Goal: Contribute content: Add original content to the website for others to see

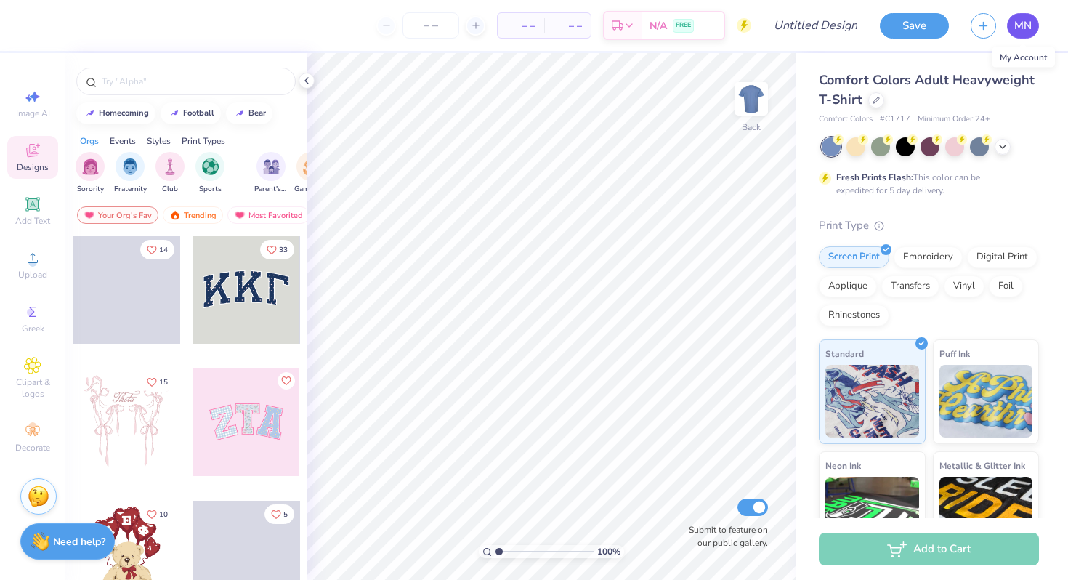
click at [1018, 32] on span "MN" at bounding box center [1022, 25] width 17 height 17
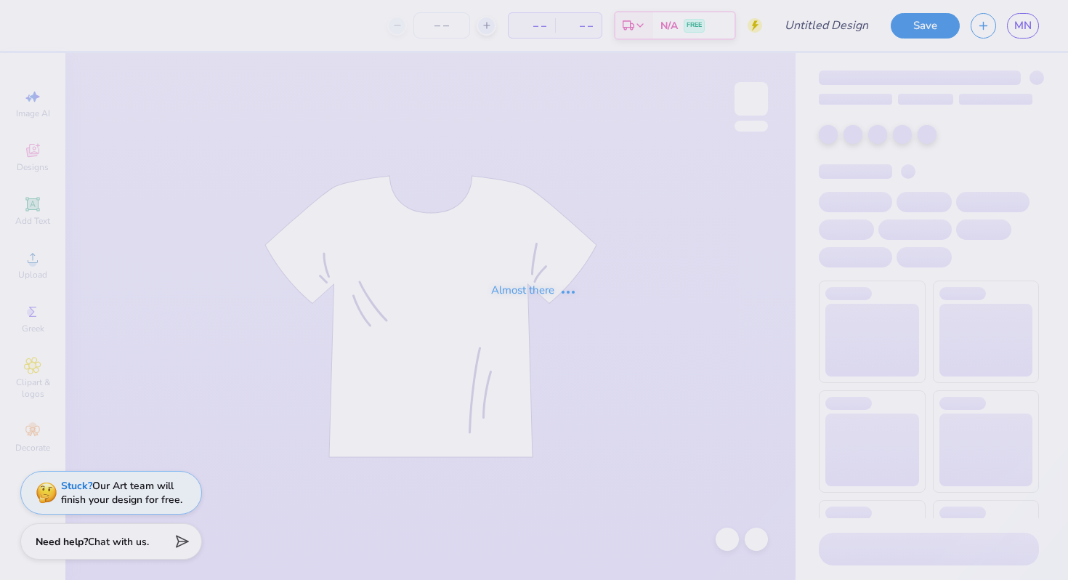
type input "WOmen in medicine Hoodies"
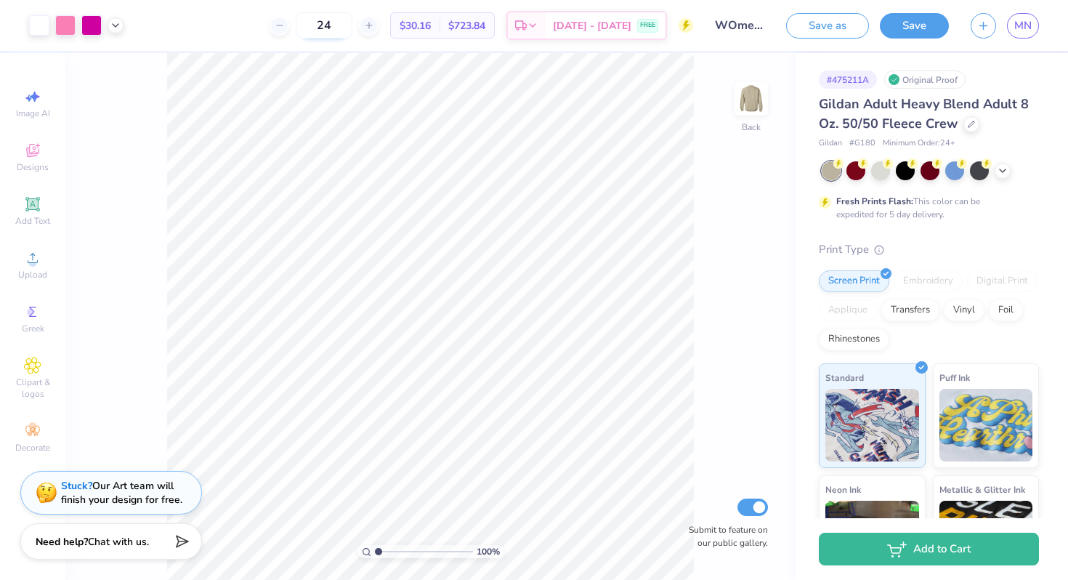
click at [349, 24] on input "24" at bounding box center [324, 25] width 57 height 26
type input "25"
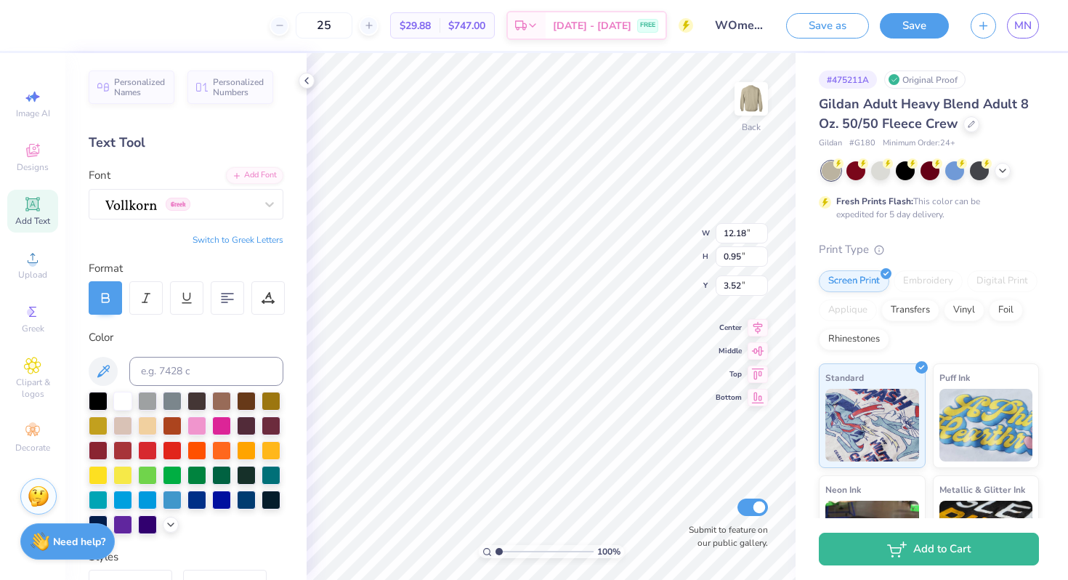
type input "12.27"
type input "5.22"
type input "12.18"
type input "8.46"
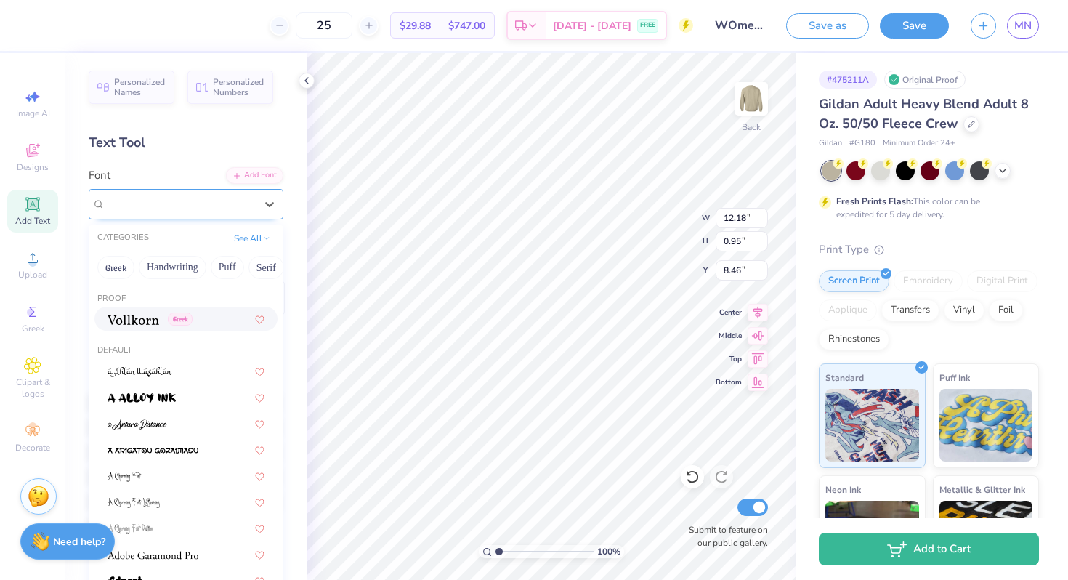
click at [211, 199] on div "Greek" at bounding box center [180, 203] width 153 height 23
click at [118, 259] on button "Greek" at bounding box center [115, 267] width 37 height 23
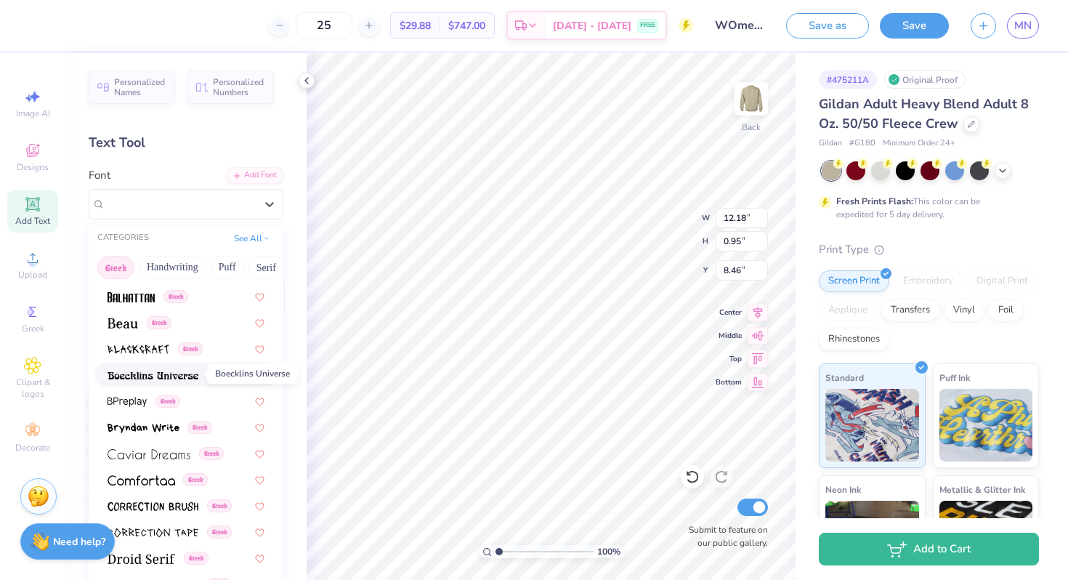
scroll to position [233, 0]
click at [260, 269] on button "Serif" at bounding box center [266, 267] width 36 height 23
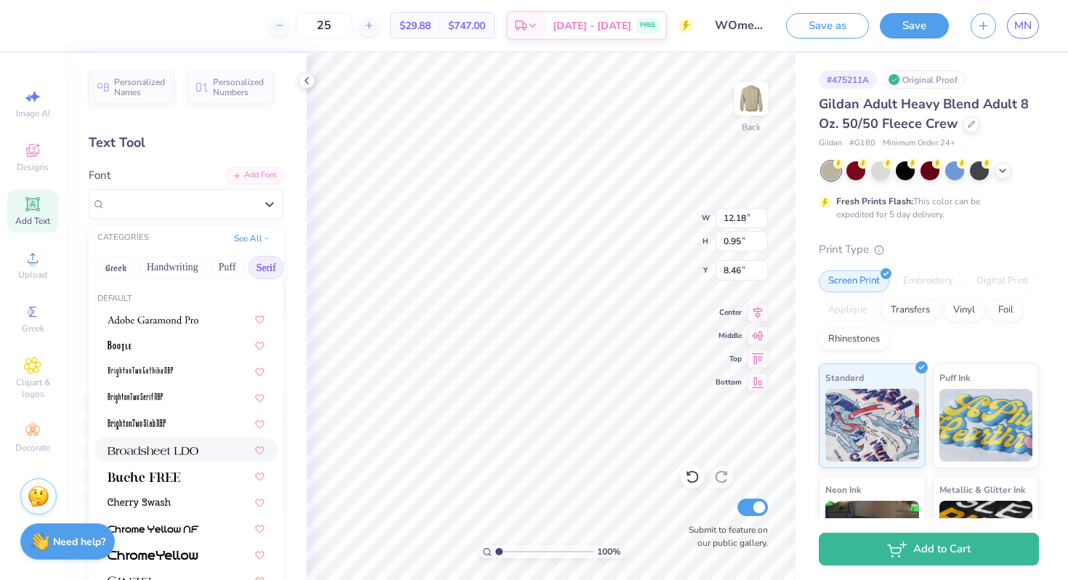
click at [163, 446] on img at bounding box center [153, 450] width 91 height 10
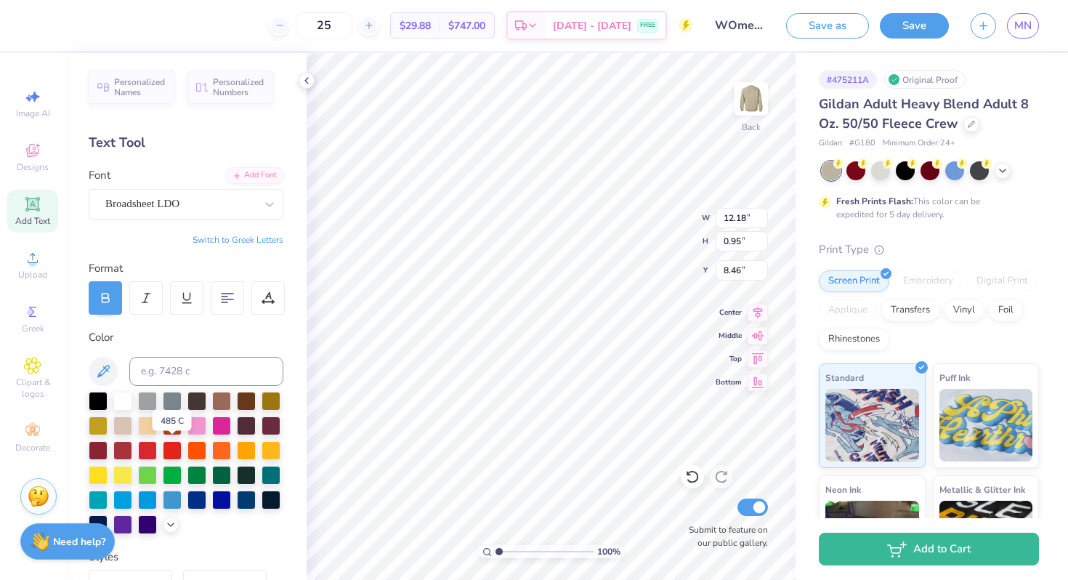
type input "12.29"
type input "1.03"
type input "8.42"
type input "12.18"
type input "0.95"
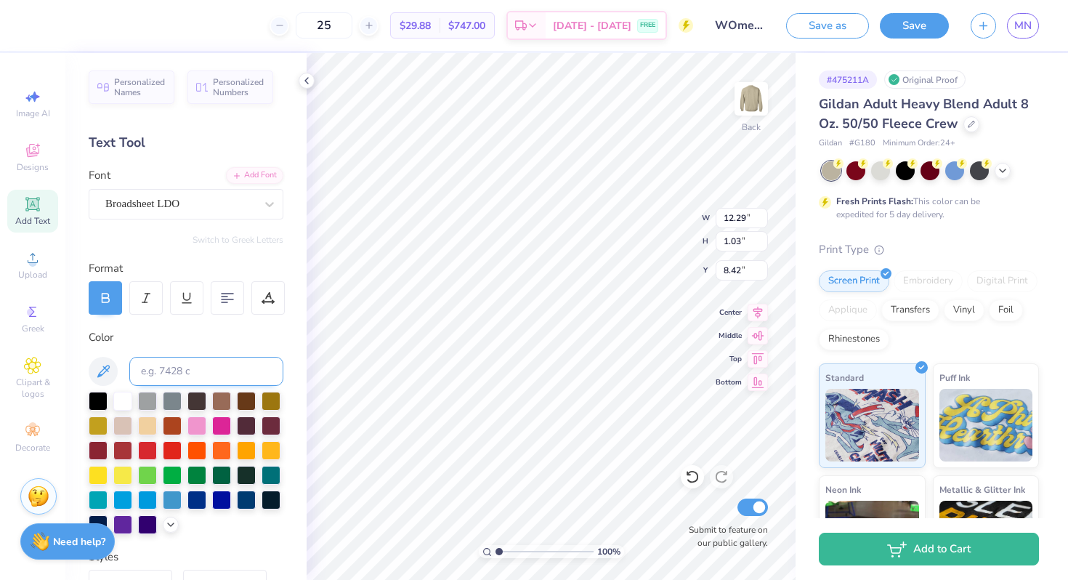
type input "6.78"
click at [203, 213] on div at bounding box center [180, 204] width 150 height 20
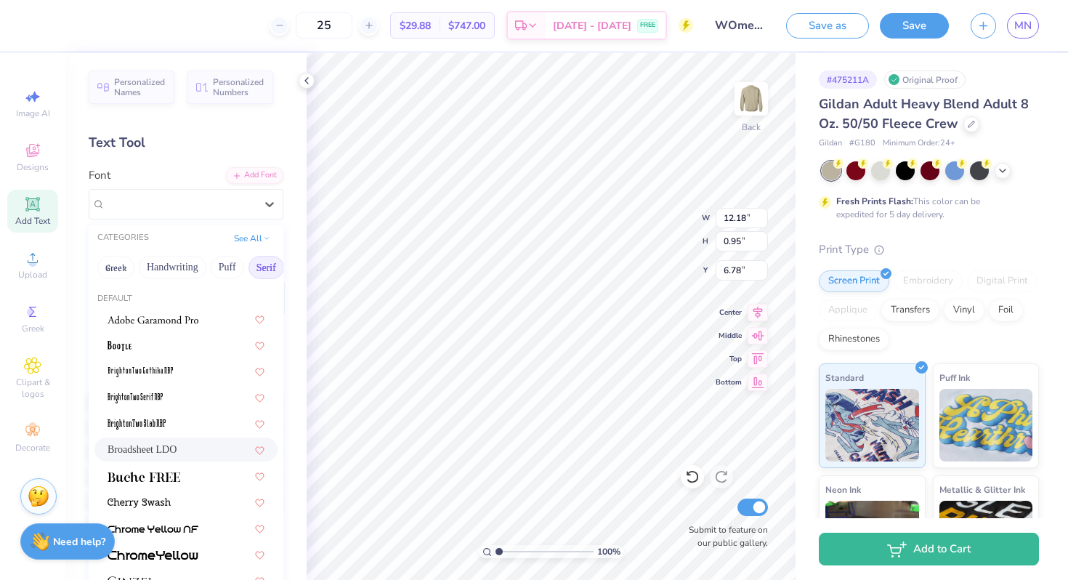
click at [208, 452] on div "Broadsheet LDO" at bounding box center [186, 449] width 157 height 15
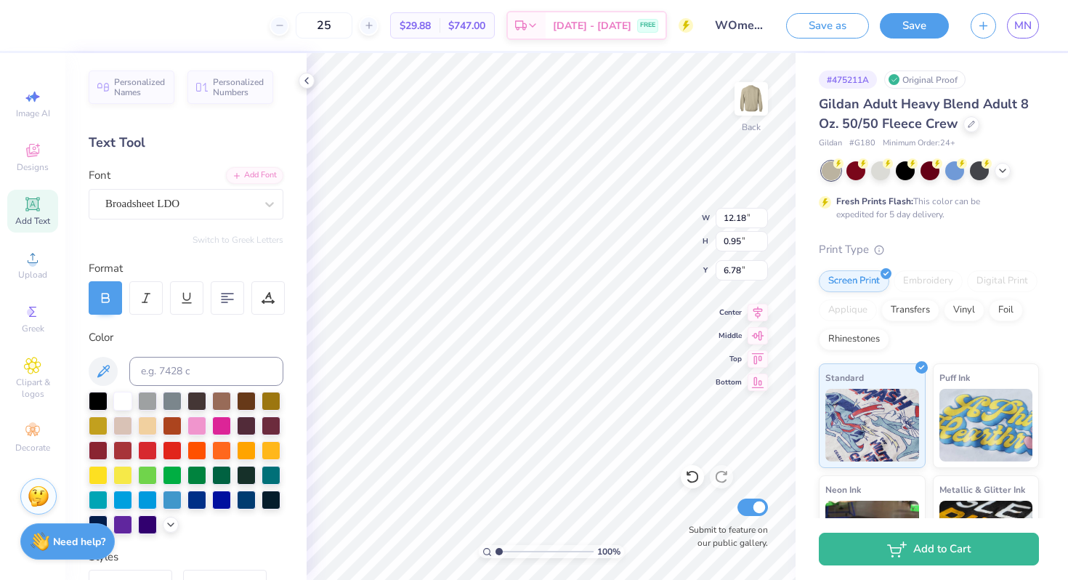
type input "12.29"
type input "1.03"
type input "6.74"
type input "12.27"
type input "0.95"
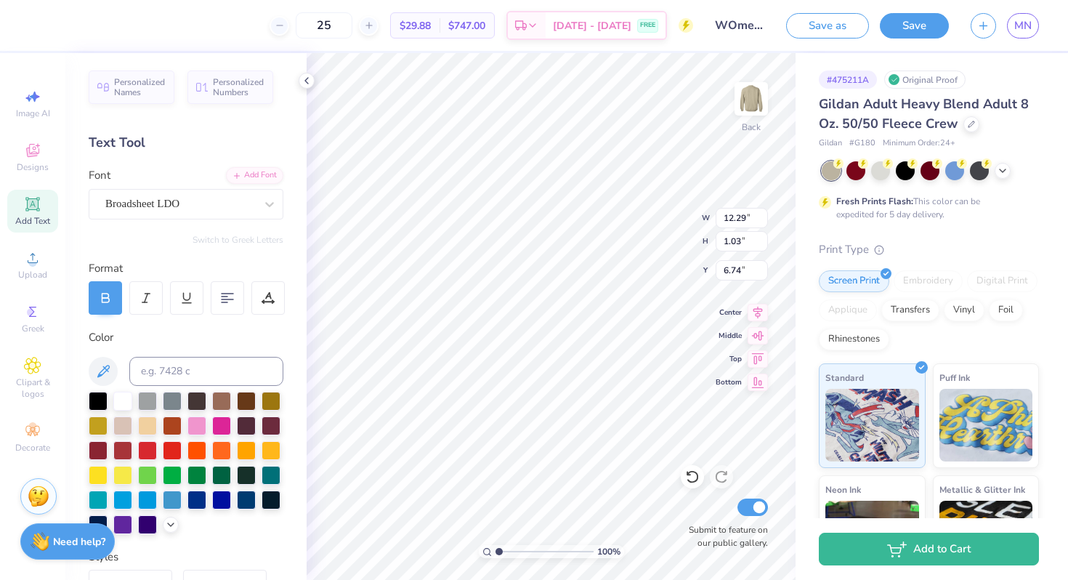
type input "5.22"
click at [229, 201] on div "Greek" at bounding box center [180, 203] width 153 height 23
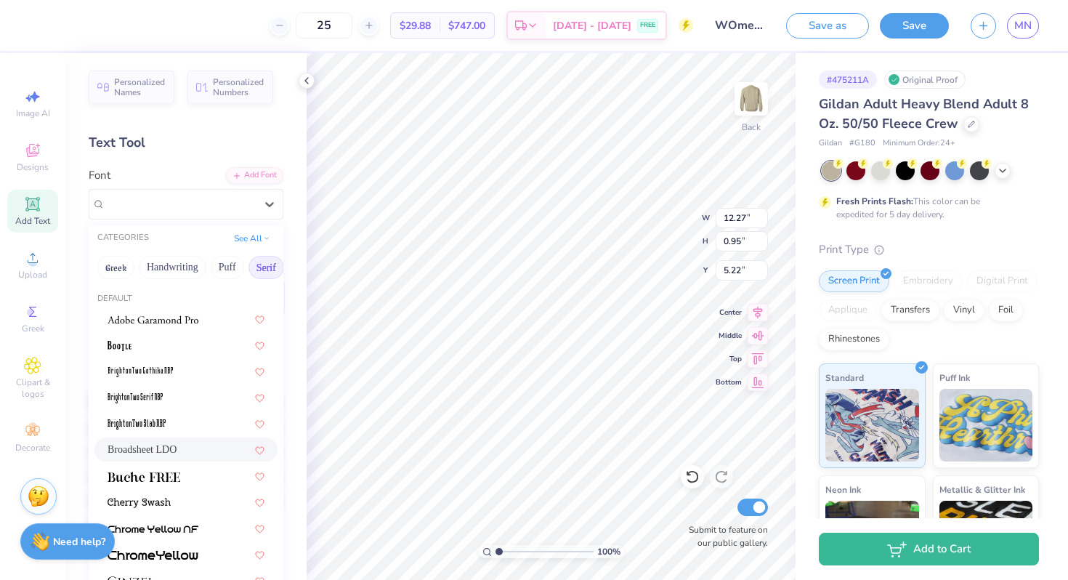
click at [196, 454] on div "Broadsheet LDO" at bounding box center [186, 449] width 157 height 15
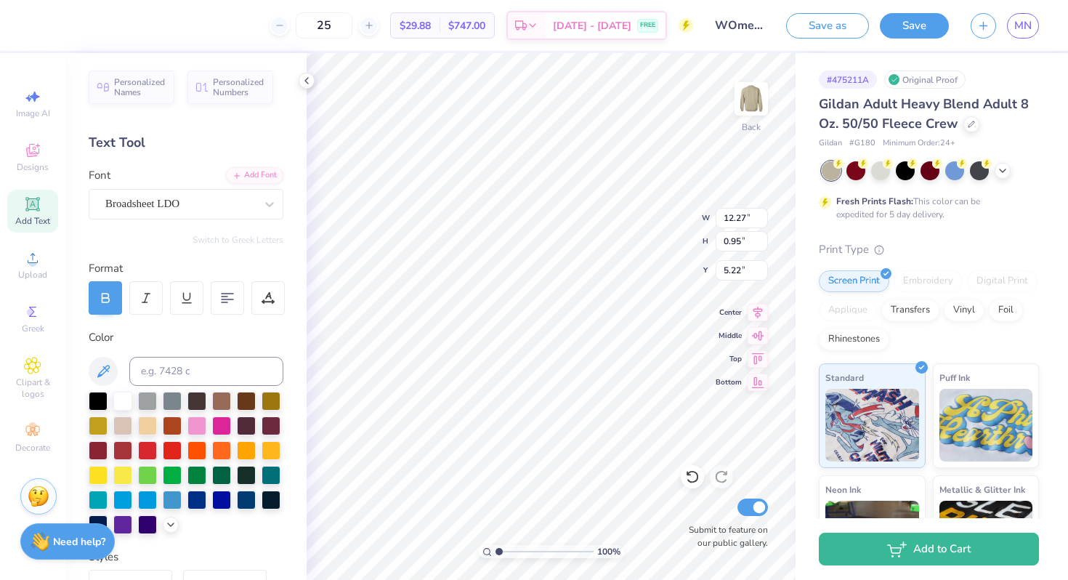
type input "12.39"
type input "1.04"
type input "5.18"
type input "12.18"
type input "0.95"
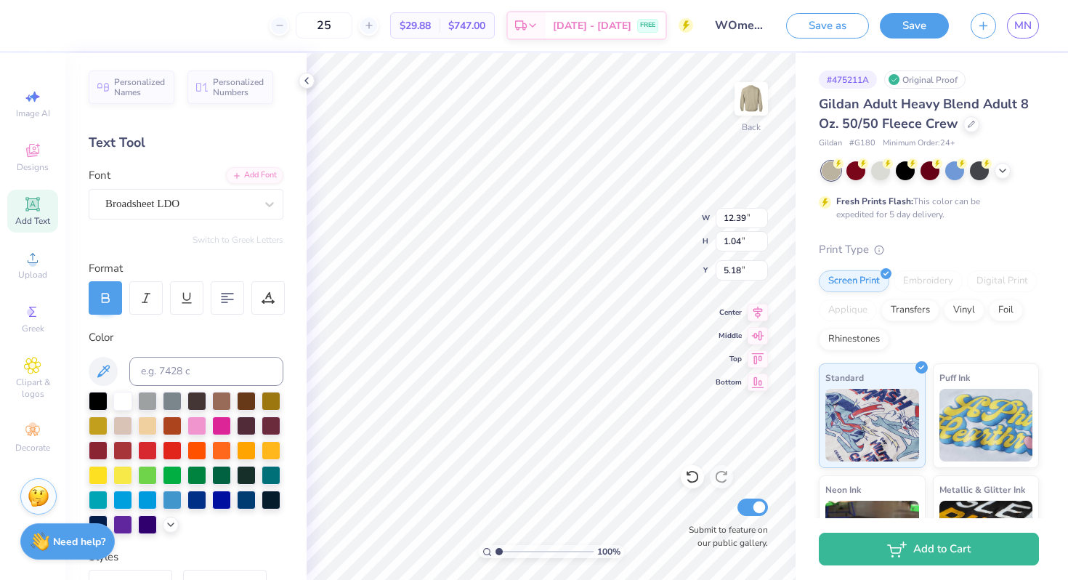
type input "3.52"
click at [233, 205] on div "Greek" at bounding box center [180, 203] width 153 height 23
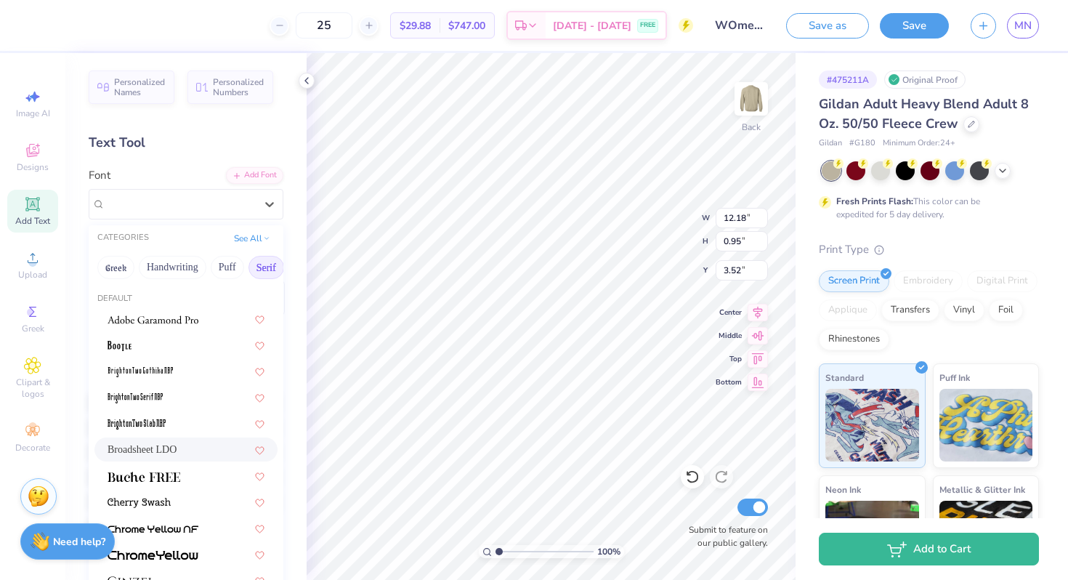
click at [167, 447] on span "Broadsheet LDO" at bounding box center [142, 449] width 69 height 15
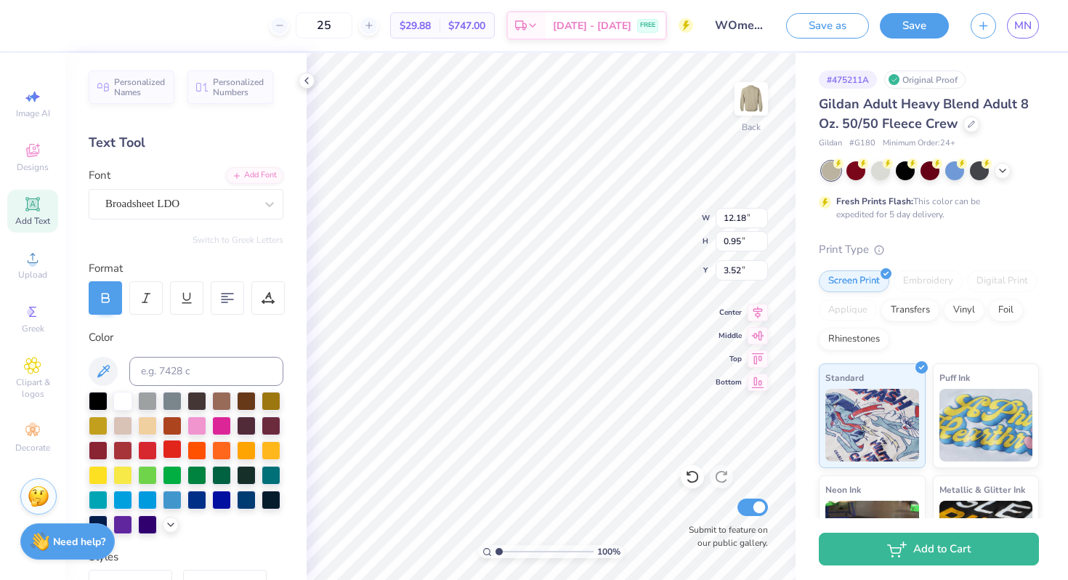
type input "12.29"
type input "1.03"
type input "3.48"
click at [307, 78] on polyline at bounding box center [306, 81] width 3 height 6
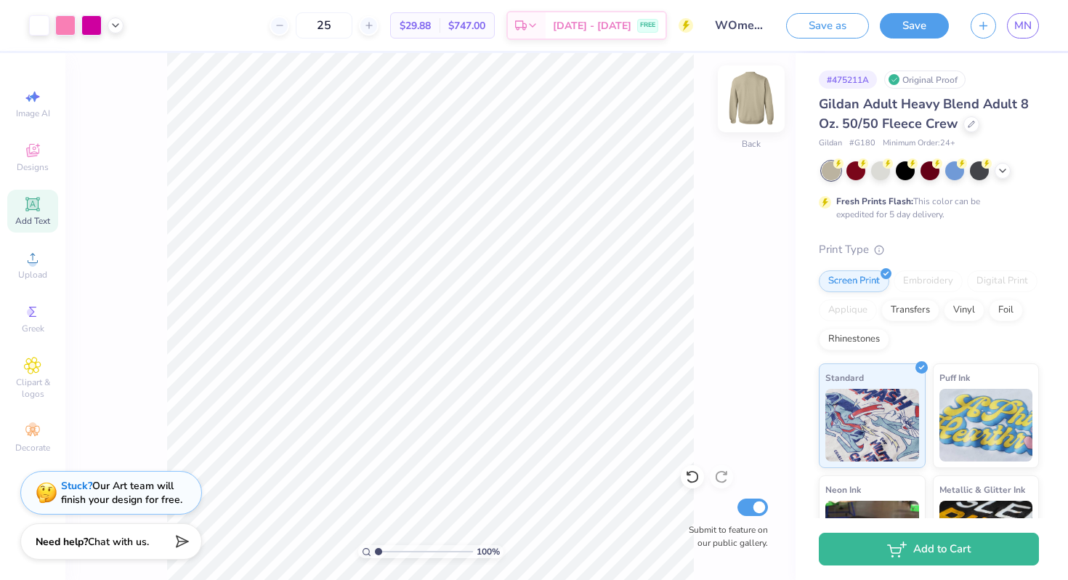
click at [752, 80] on img at bounding box center [751, 99] width 58 height 58
click at [752, 82] on div at bounding box center [751, 98] width 67 height 67
click at [115, 27] on icon at bounding box center [116, 24] width 12 height 12
click at [113, 25] on icon at bounding box center [116, 24] width 12 height 12
click at [61, 25] on div at bounding box center [65, 24] width 20 height 20
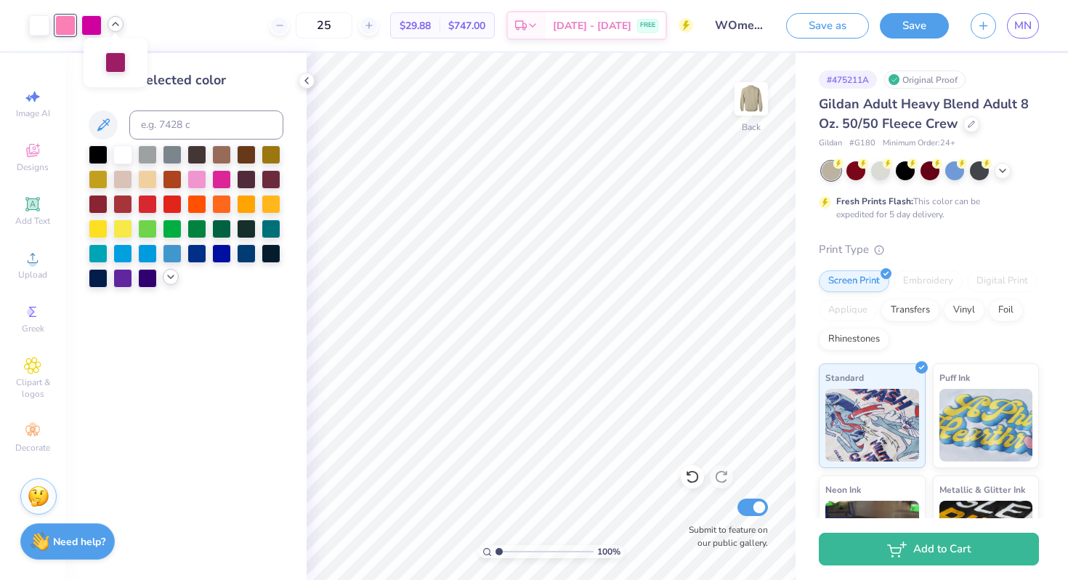
click at [174, 277] on icon at bounding box center [171, 277] width 12 height 12
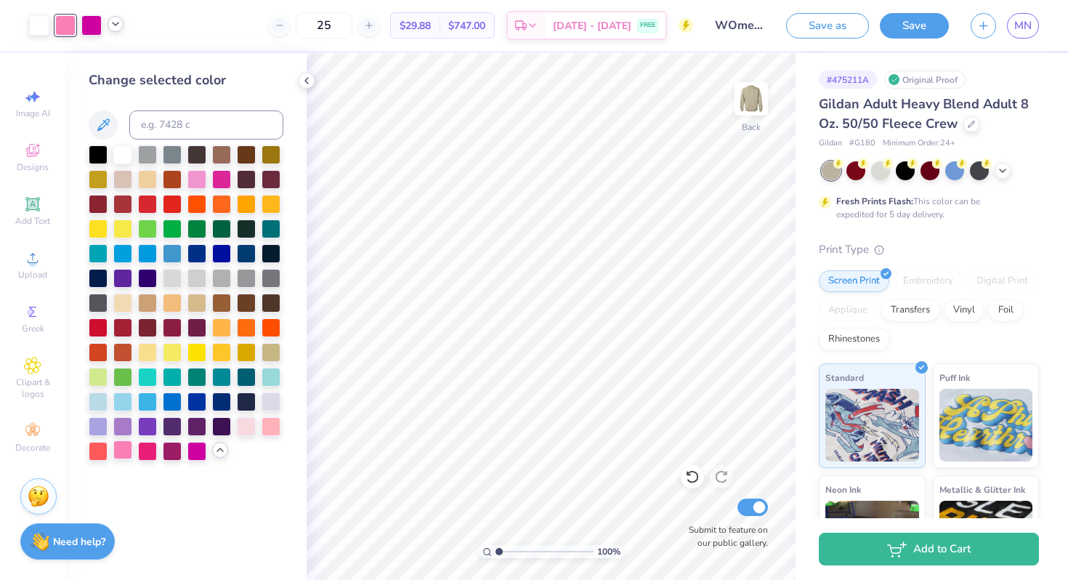
click at [125, 455] on div at bounding box center [122, 449] width 19 height 19
click at [102, 123] on icon at bounding box center [103, 124] width 12 height 12
click at [692, 481] on icon at bounding box center [692, 476] width 15 height 15
click at [101, 122] on icon at bounding box center [102, 124] width 17 height 17
click at [61, 22] on div at bounding box center [65, 24] width 20 height 20
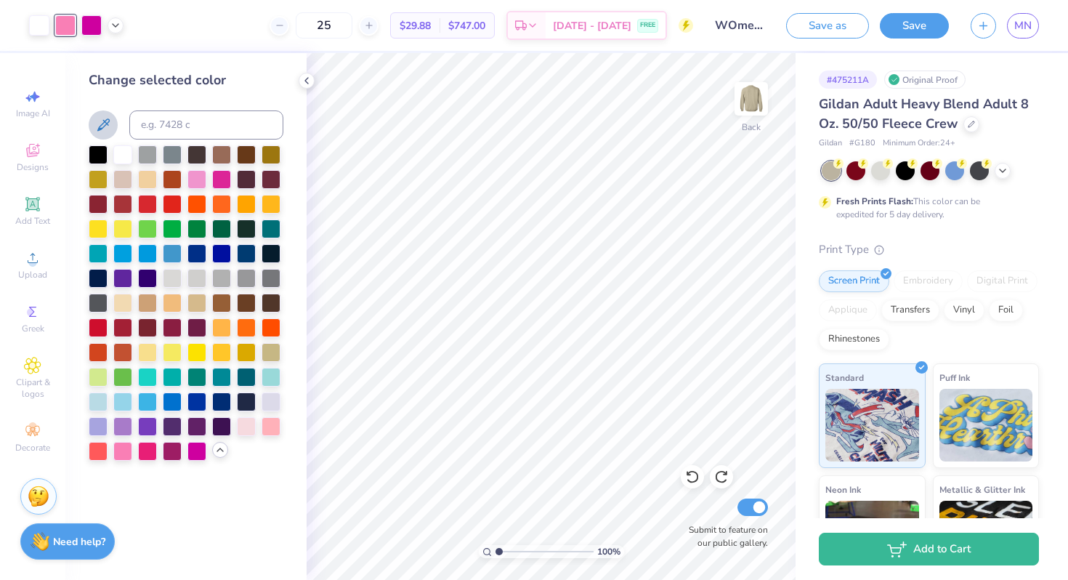
click at [102, 129] on icon at bounding box center [103, 124] width 12 height 12
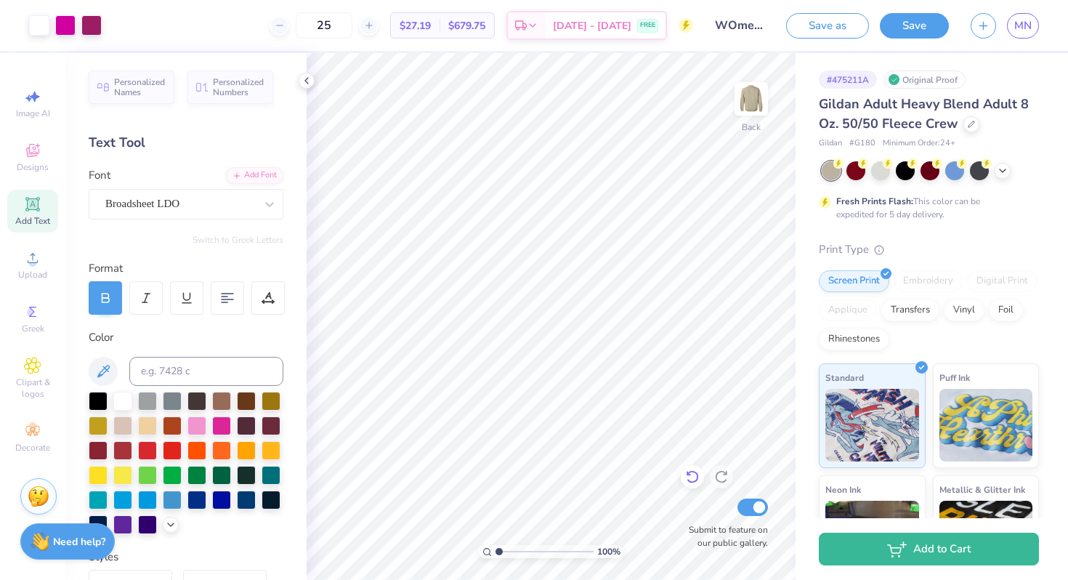
click at [688, 477] on icon at bounding box center [692, 476] width 15 height 15
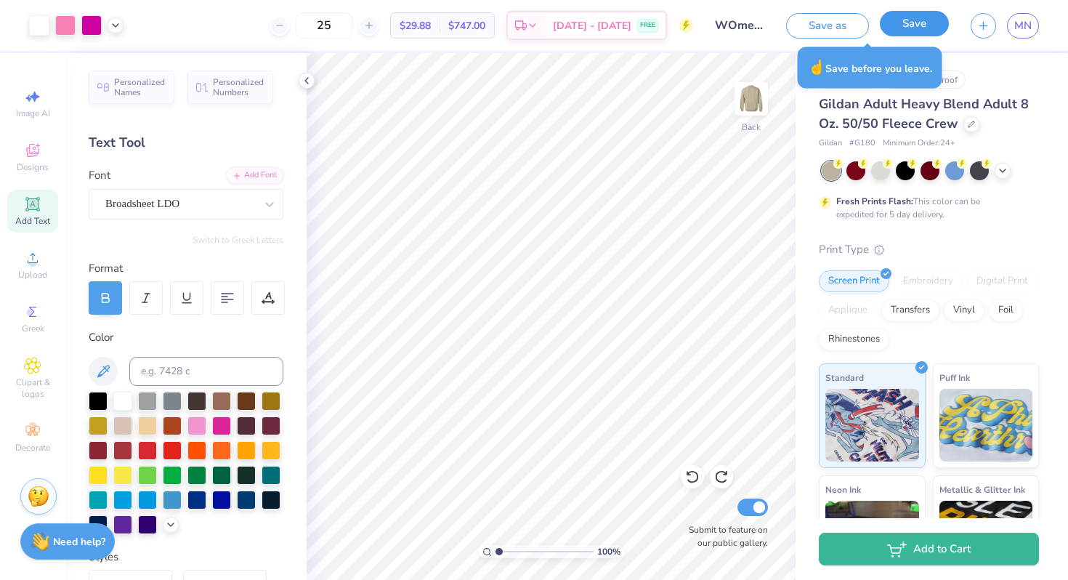
click at [907, 23] on button "Save" at bounding box center [914, 23] width 69 height 25
